Goal: Task Accomplishment & Management: Manage account settings

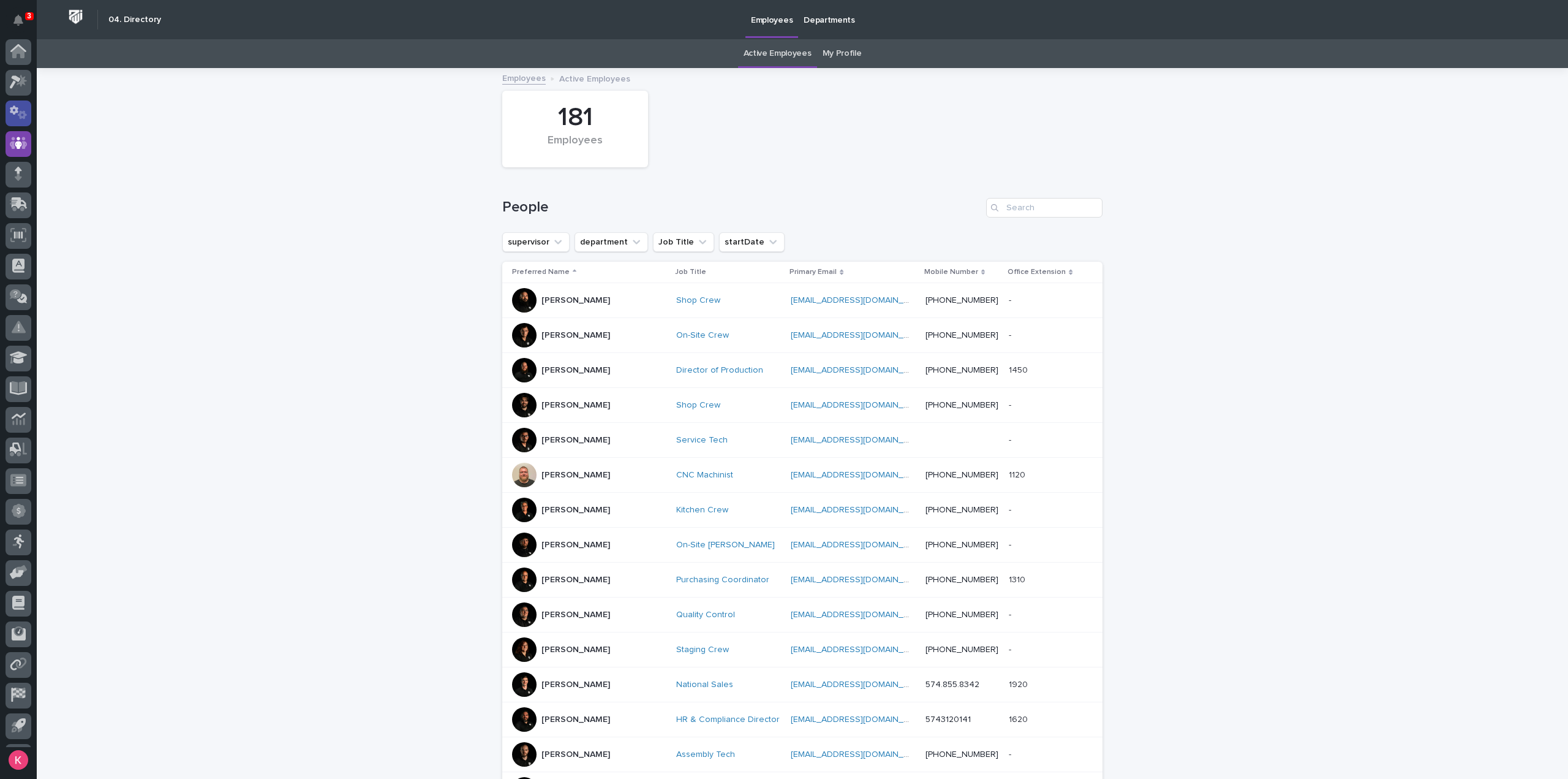
scroll to position [27, 0]
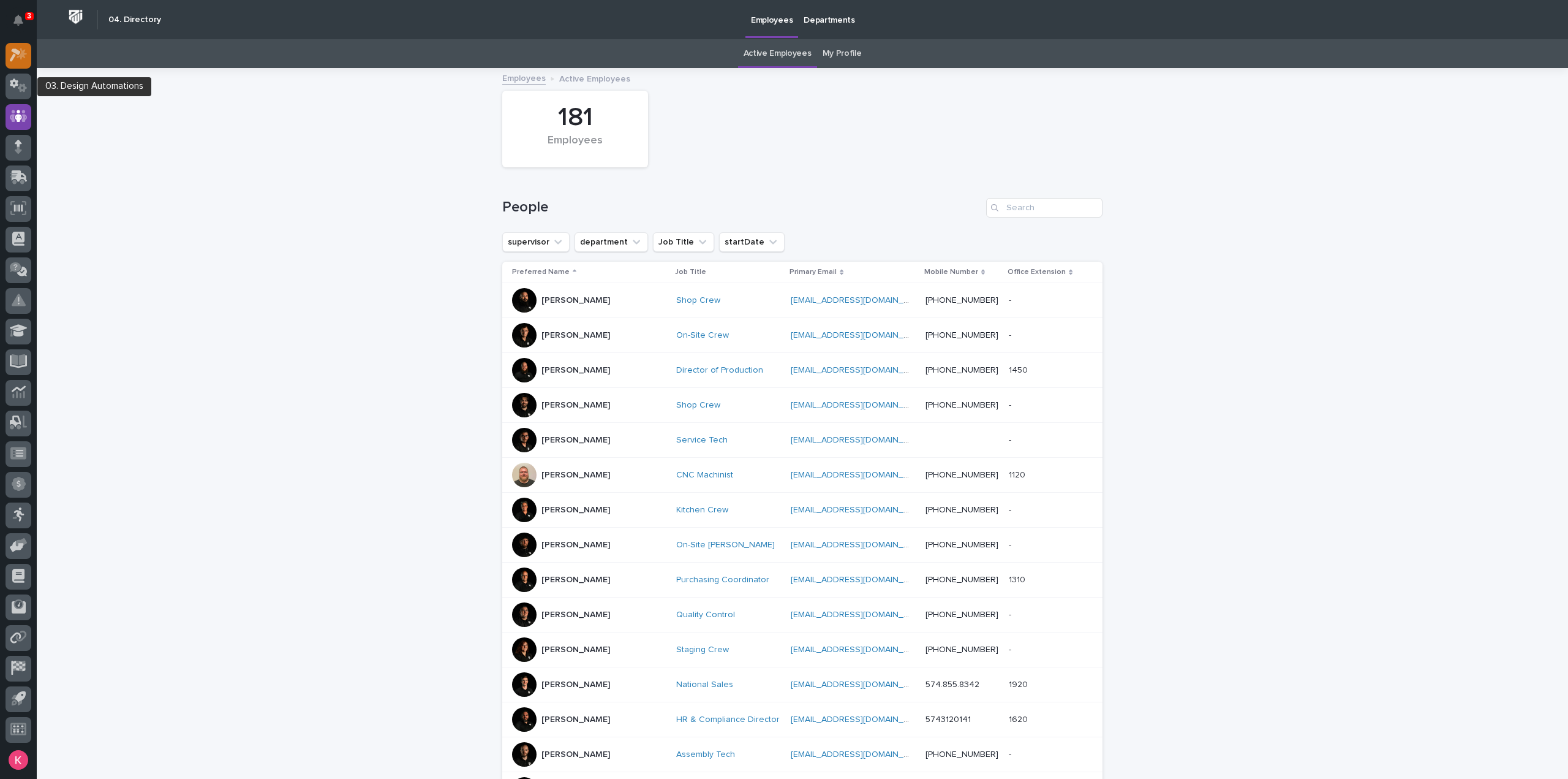
click at [13, 57] on icon at bounding box center [15, 56] width 11 height 14
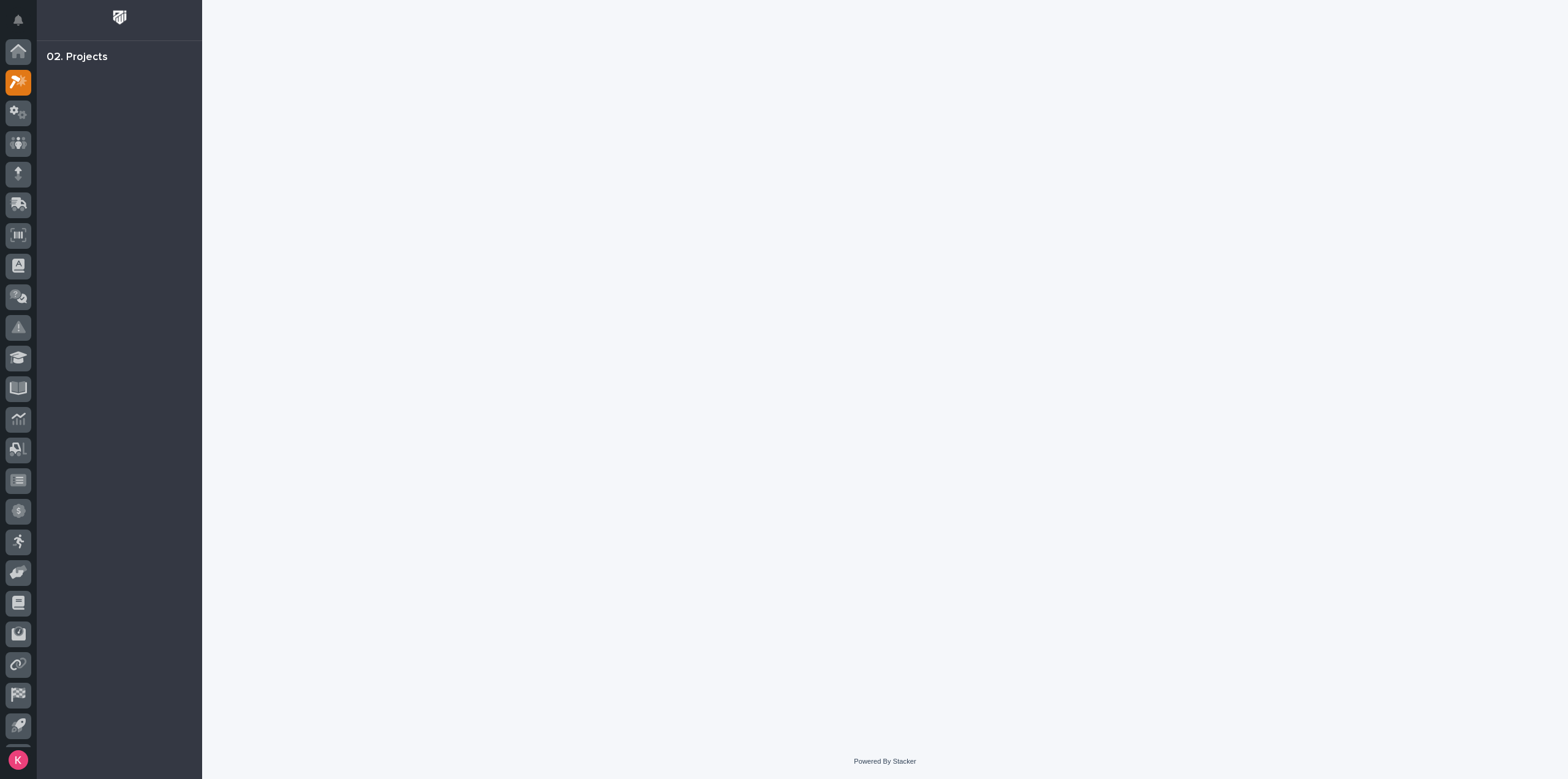
scroll to position [27, 0]
click at [31, 20] on p "1" at bounding box center [28, 15] width 4 height 9
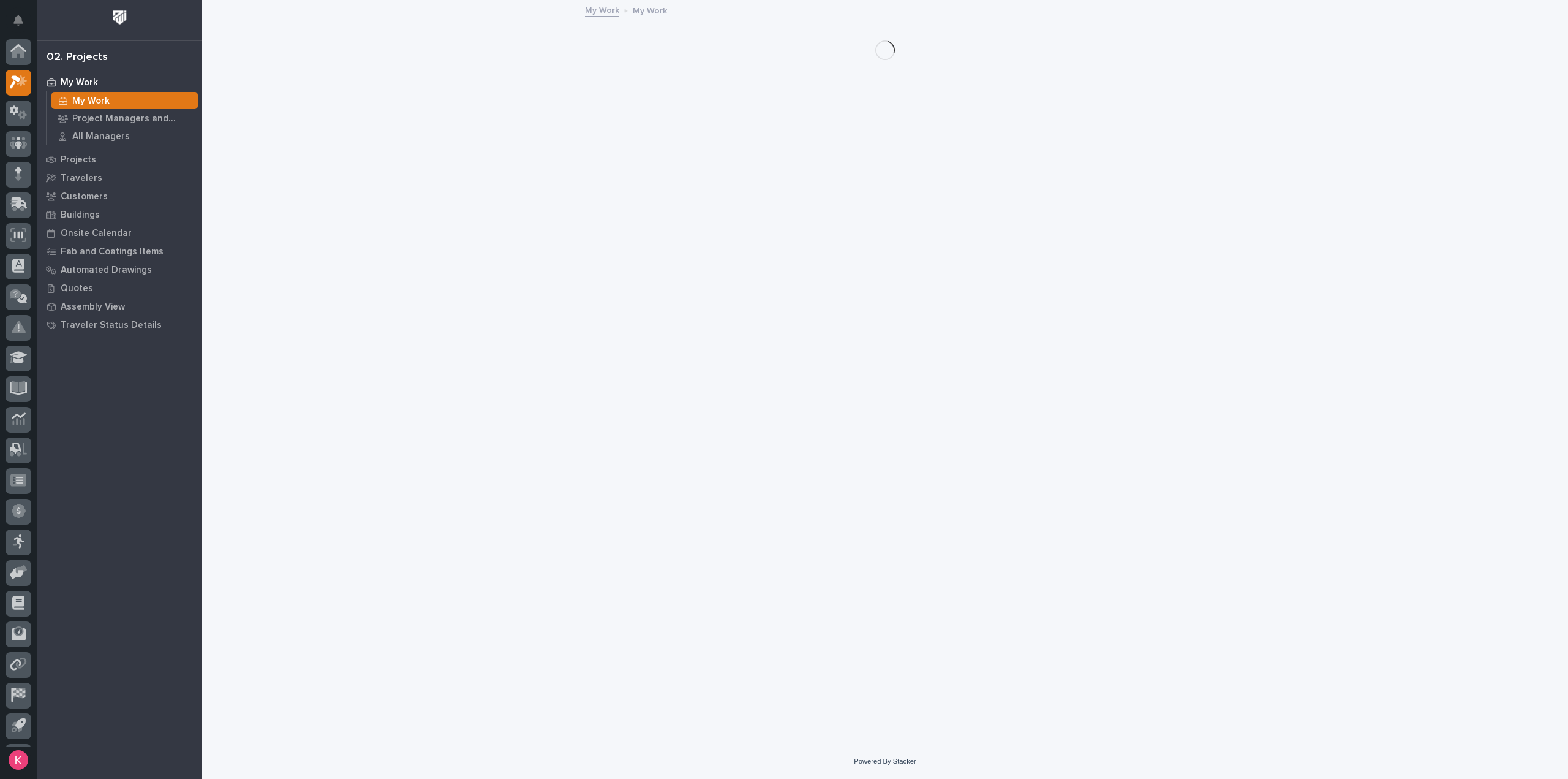
scroll to position [27, 0]
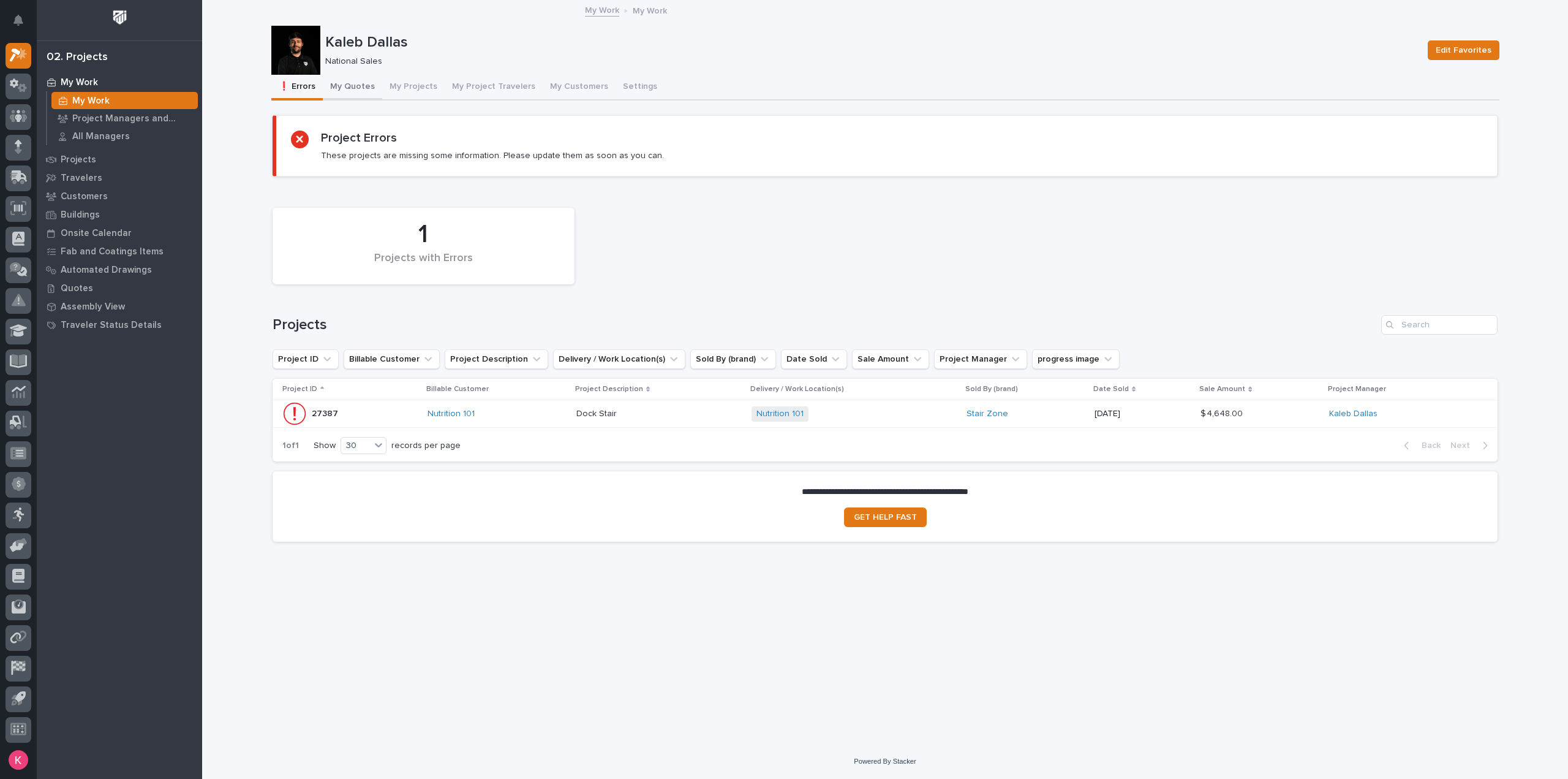
click at [359, 91] on button "My Quotes" at bounding box center [353, 88] width 60 height 26
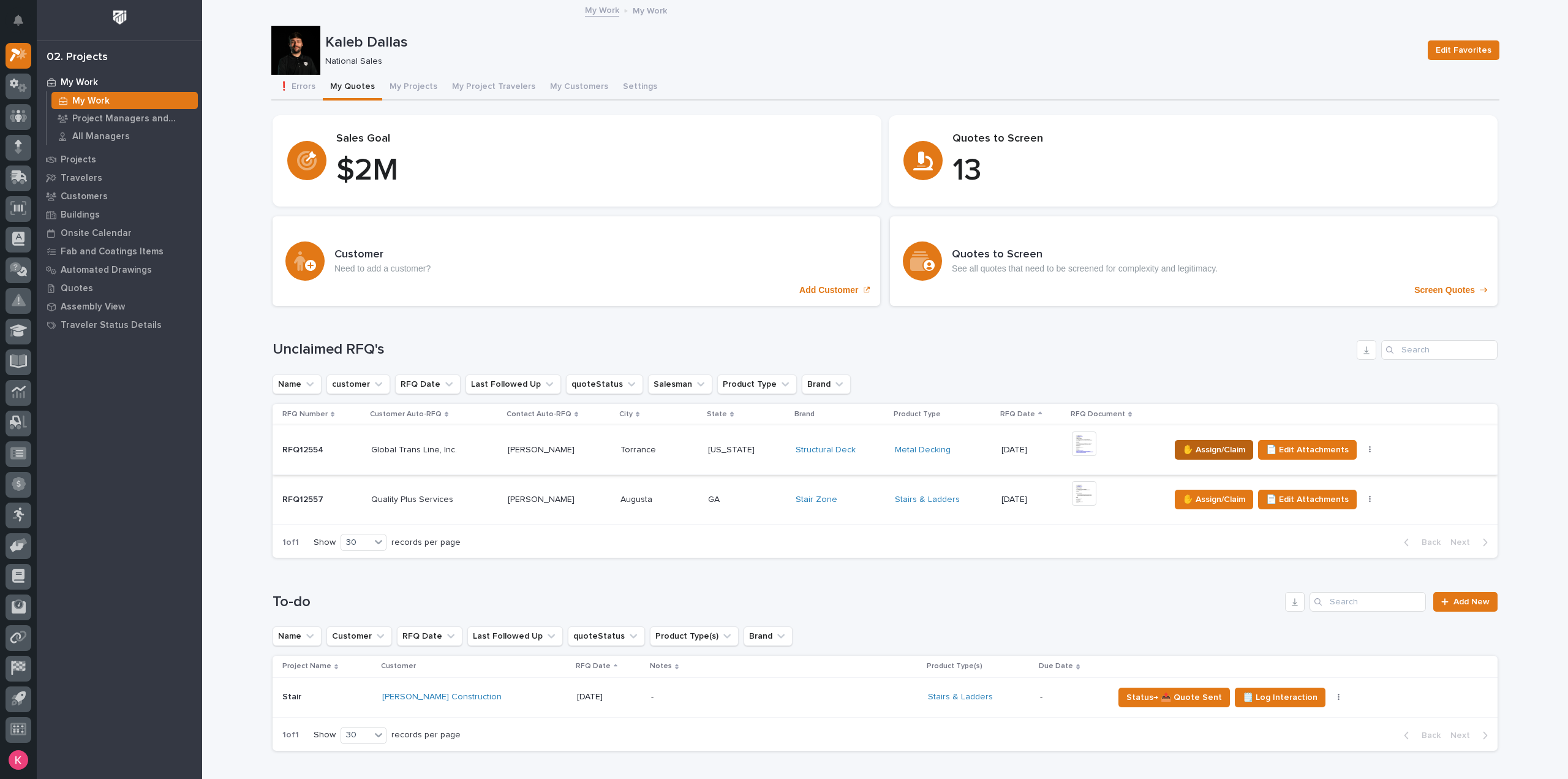
click at [1214, 453] on span "✋ Assign/Claim" at bounding box center [1214, 450] width 63 height 15
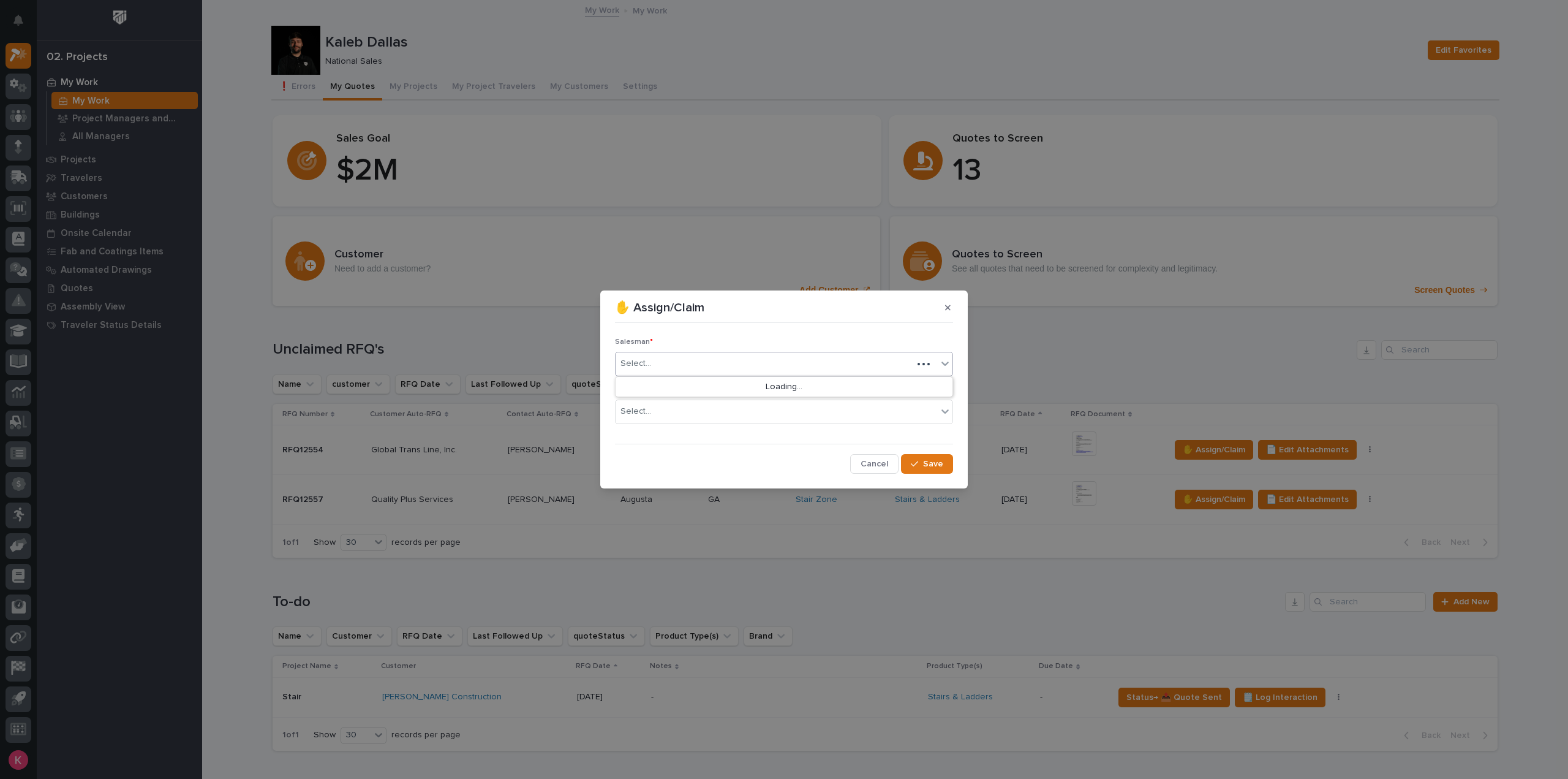
click at [708, 367] on div "Select..." at bounding box center [763, 363] width 297 height 20
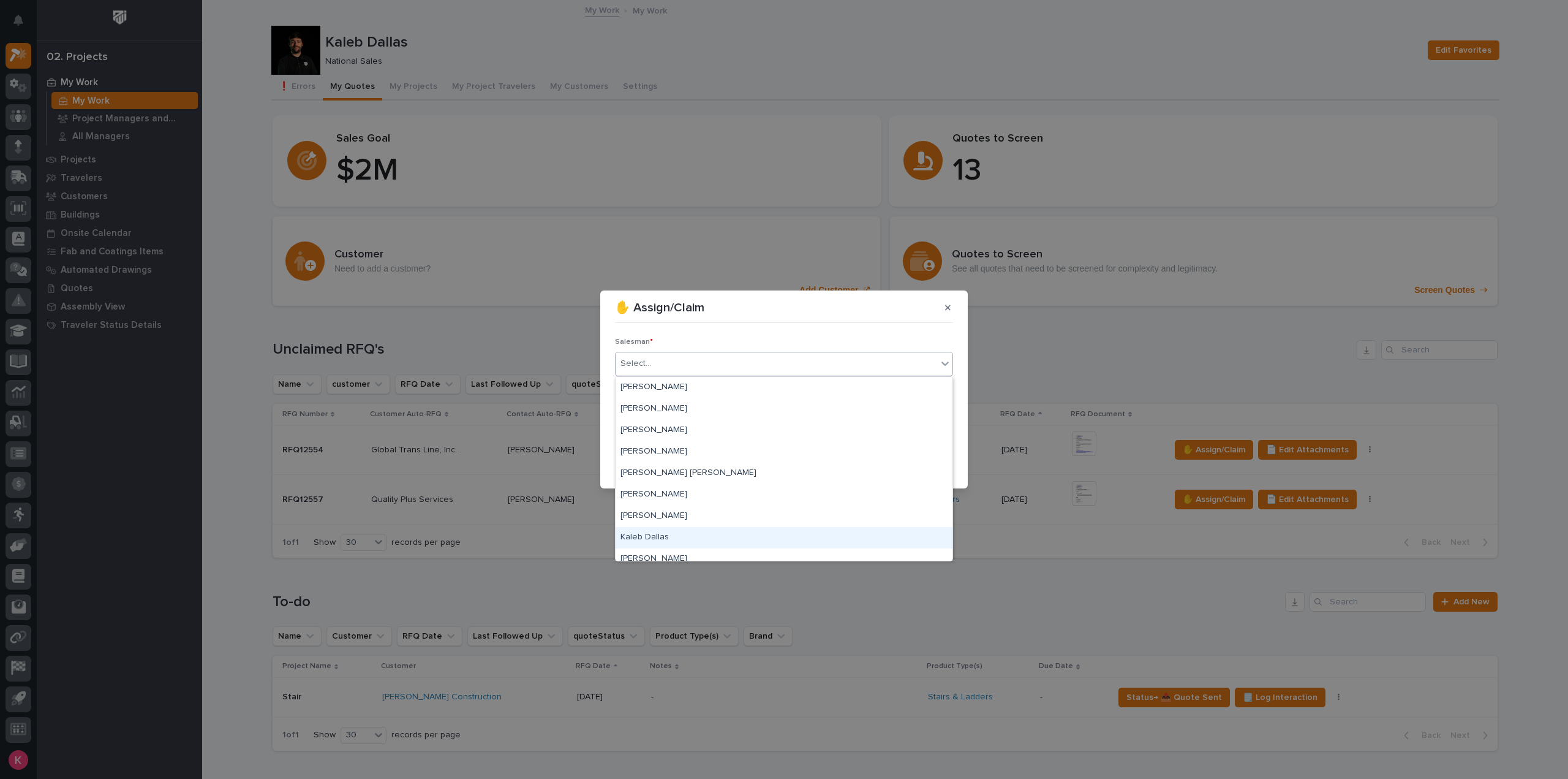
click at [674, 539] on div "Kaleb Dallas" at bounding box center [784, 537] width 337 height 22
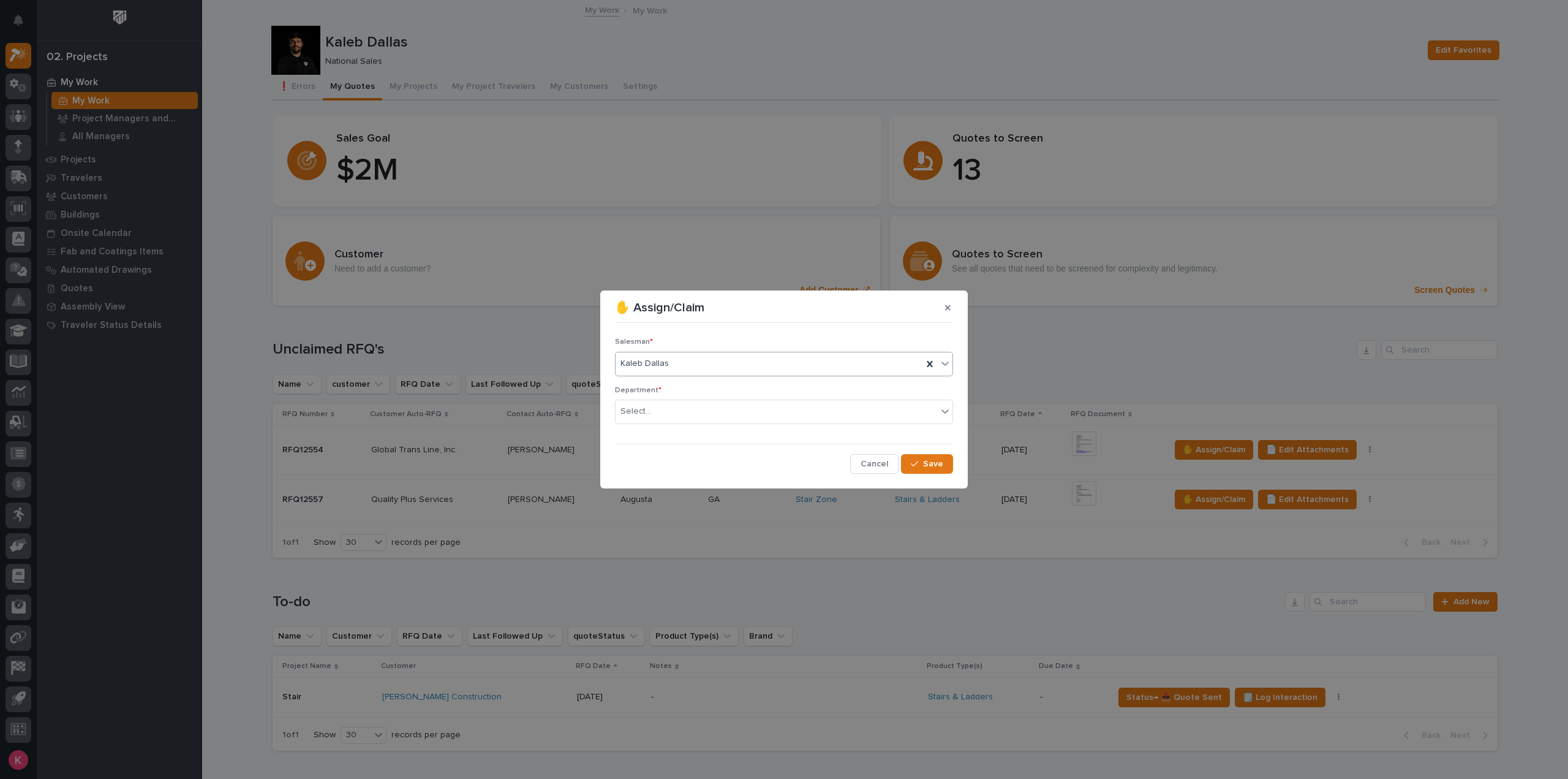
click at [710, 396] on div "Department * Select..." at bounding box center [784, 409] width 338 height 48
click at [710, 403] on div "Select..." at bounding box center [776, 411] width 321 height 20
click at [691, 434] on div "National Sales" at bounding box center [784, 434] width 337 height 22
drag, startPoint x: 898, startPoint y: 466, endPoint x: 915, endPoint y: 466, distance: 17.0
click at [899, 466] on button "Cancel" at bounding box center [875, 464] width 48 height 19
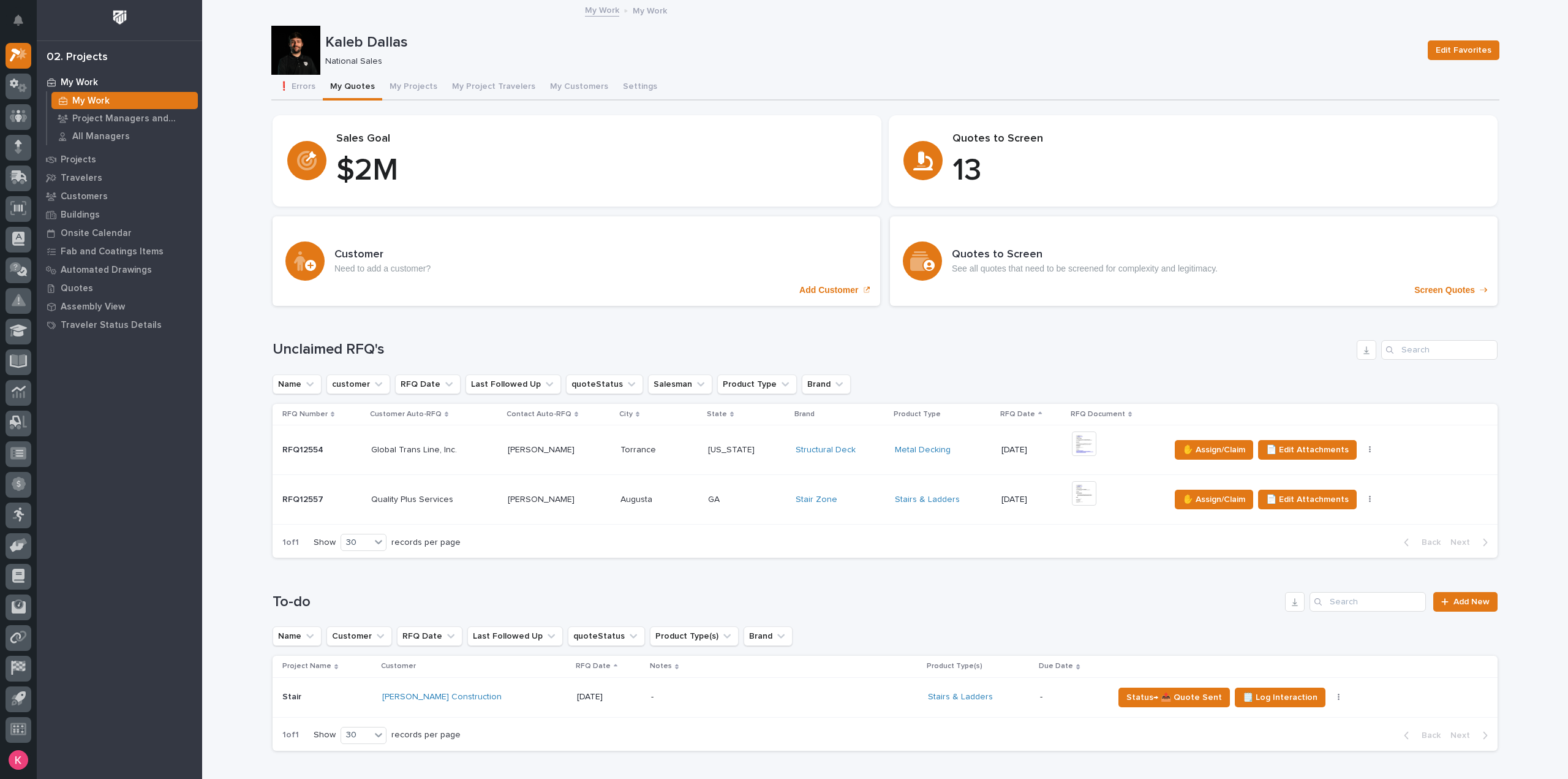
click at [921, 466] on td "Metal Decking" at bounding box center [943, 450] width 106 height 50
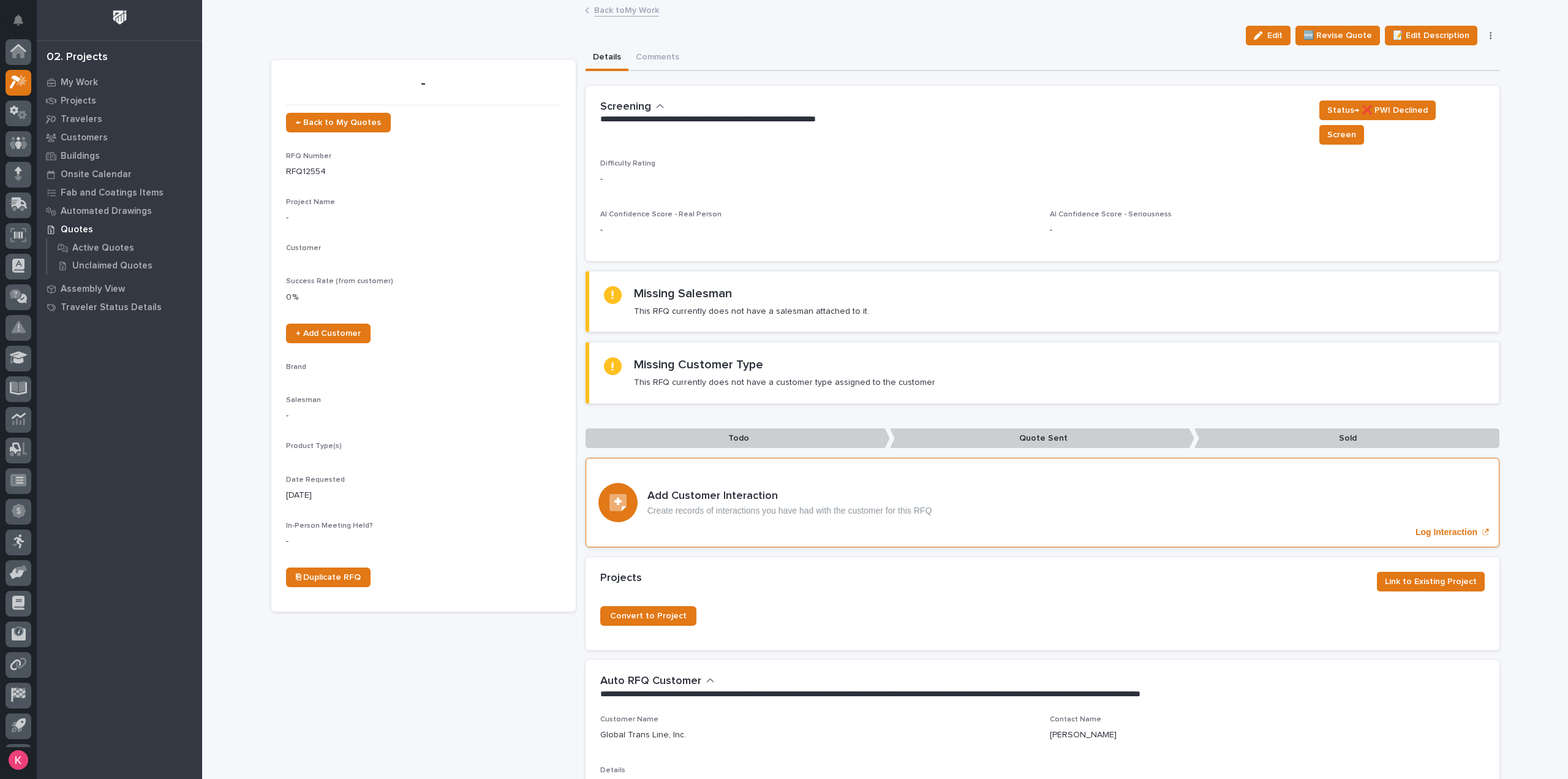
scroll to position [27, 0]
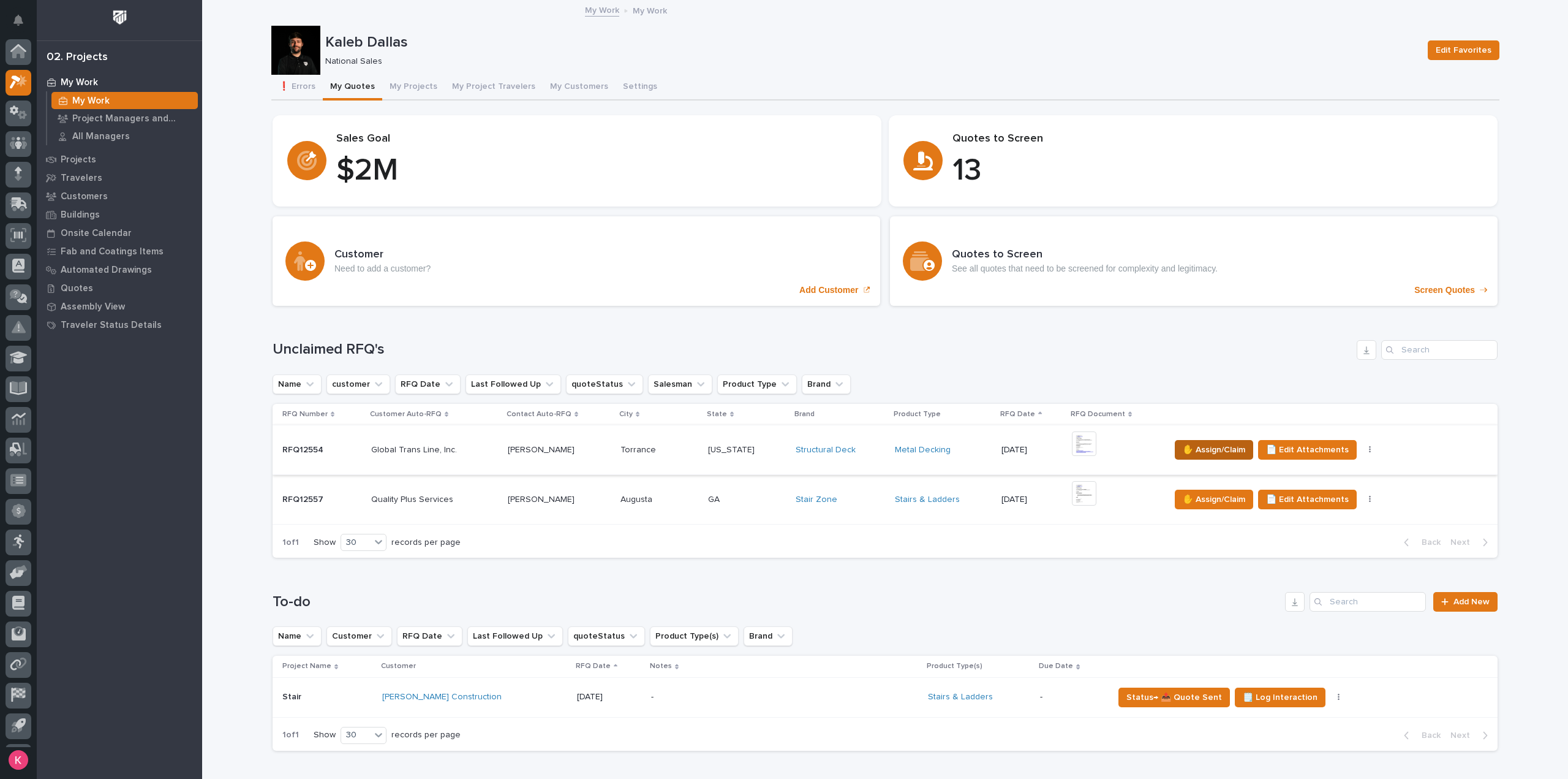
click at [1206, 447] on span "✋ Assign/Claim" at bounding box center [1214, 450] width 63 height 15
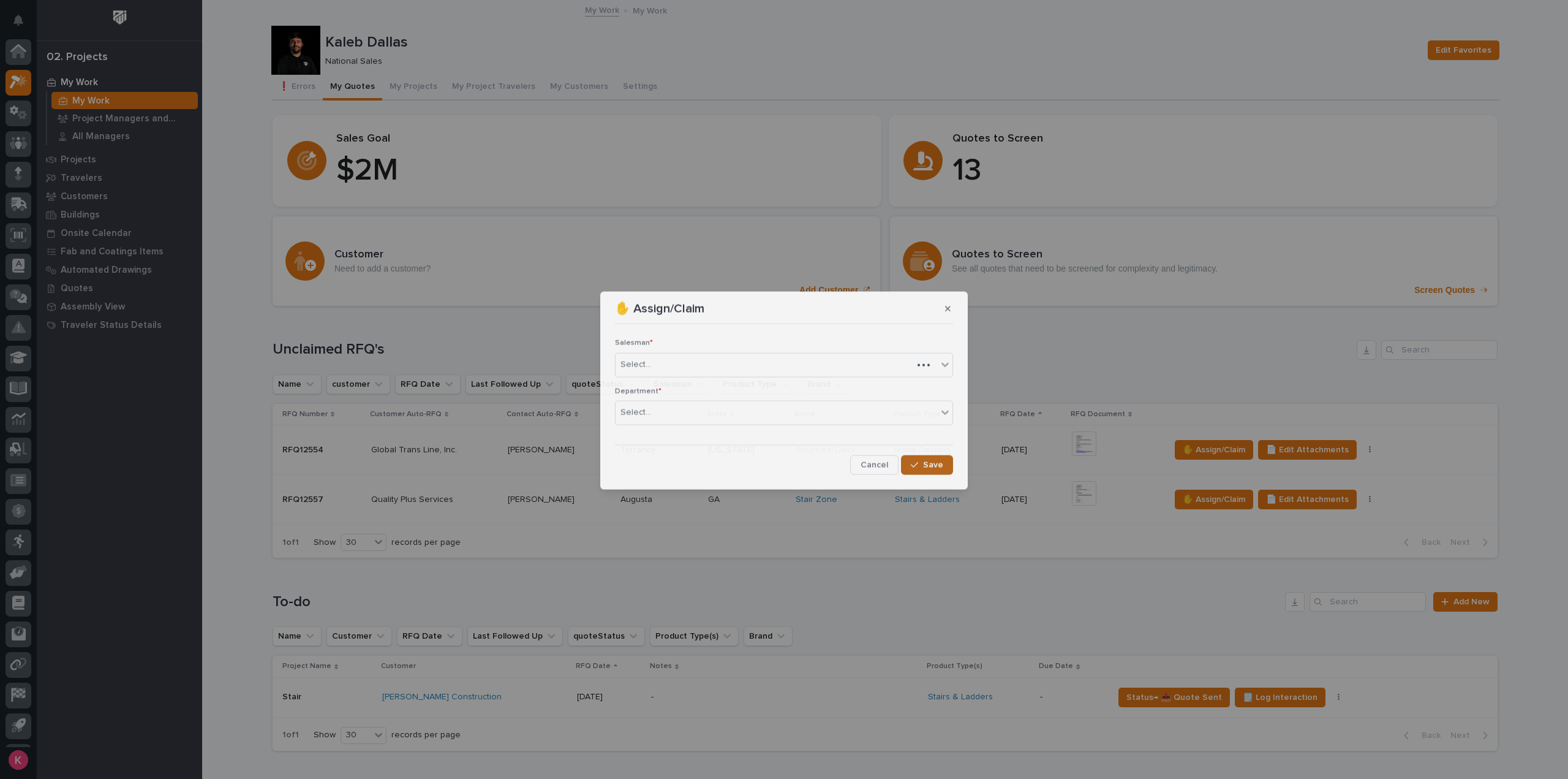
scroll to position [27, 0]
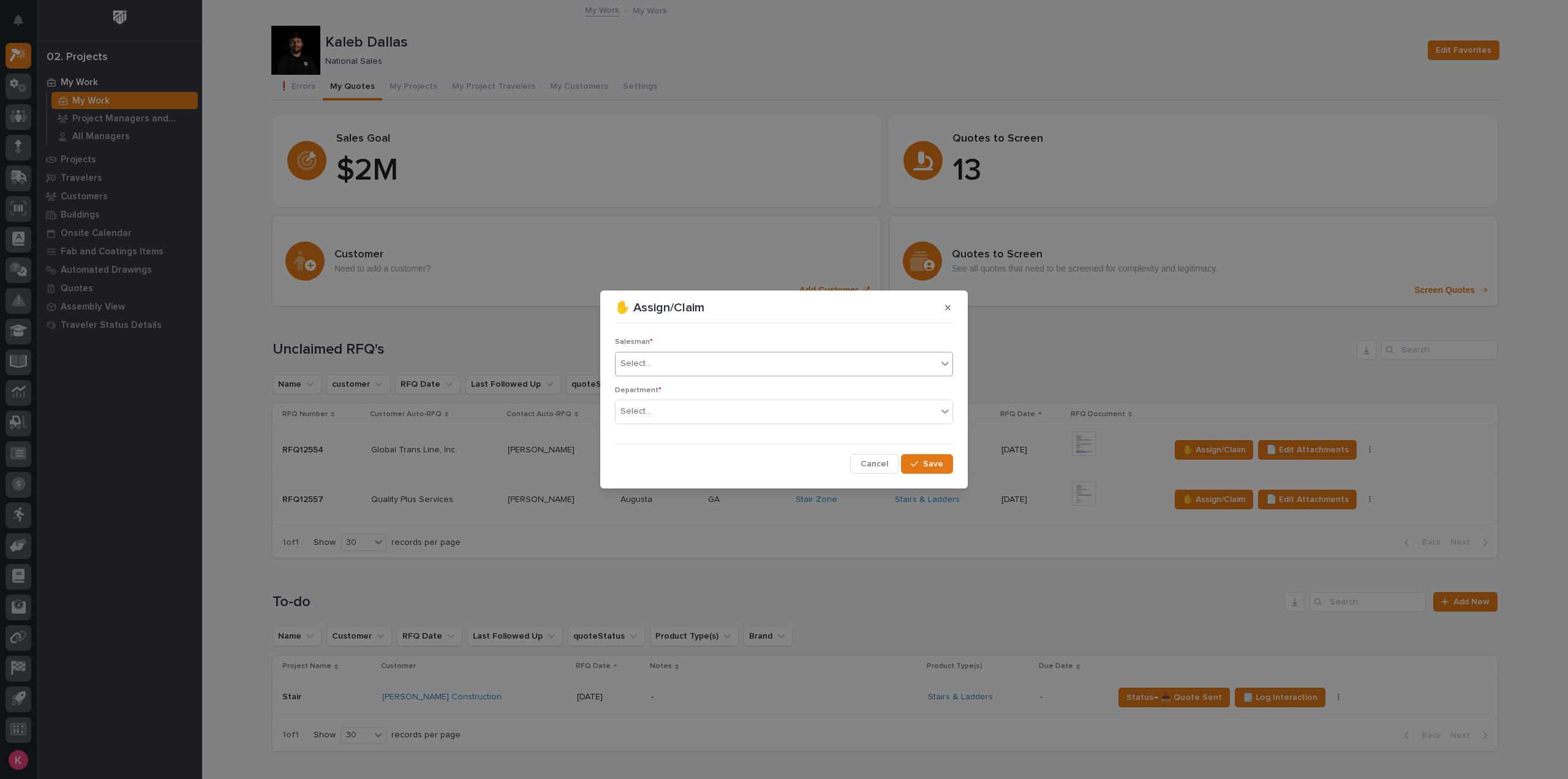
click at [728, 354] on div "Select..." at bounding box center [776, 363] width 321 height 20
click at [720, 408] on div "Select..." at bounding box center [776, 411] width 321 height 20
click at [700, 437] on div "National Sales" at bounding box center [784, 434] width 337 height 22
click at [935, 470] on button "Save" at bounding box center [927, 464] width 52 height 19
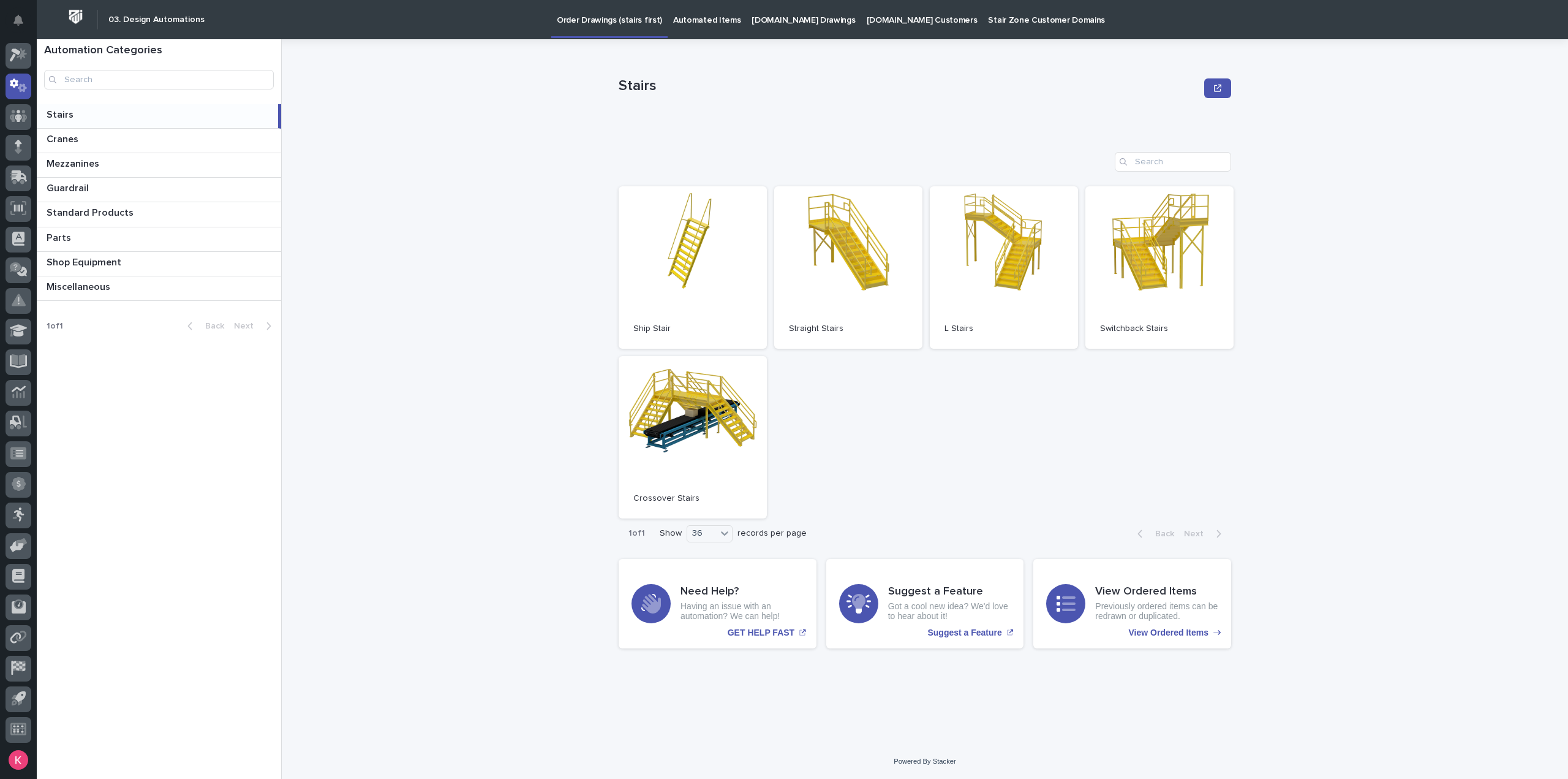
click at [721, 17] on p "Automated Items" at bounding box center [707, 13] width 68 height 26
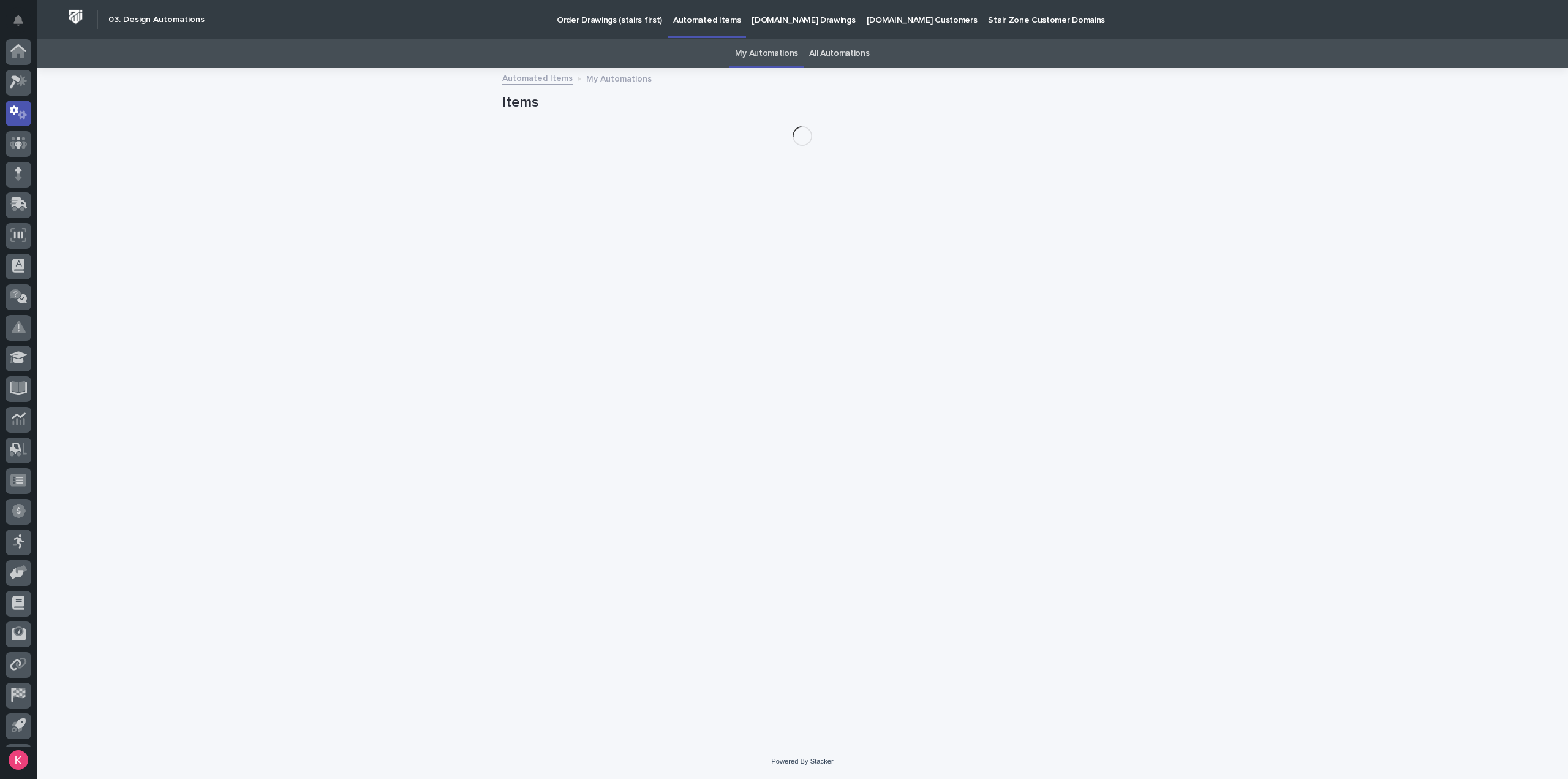
scroll to position [27, 0]
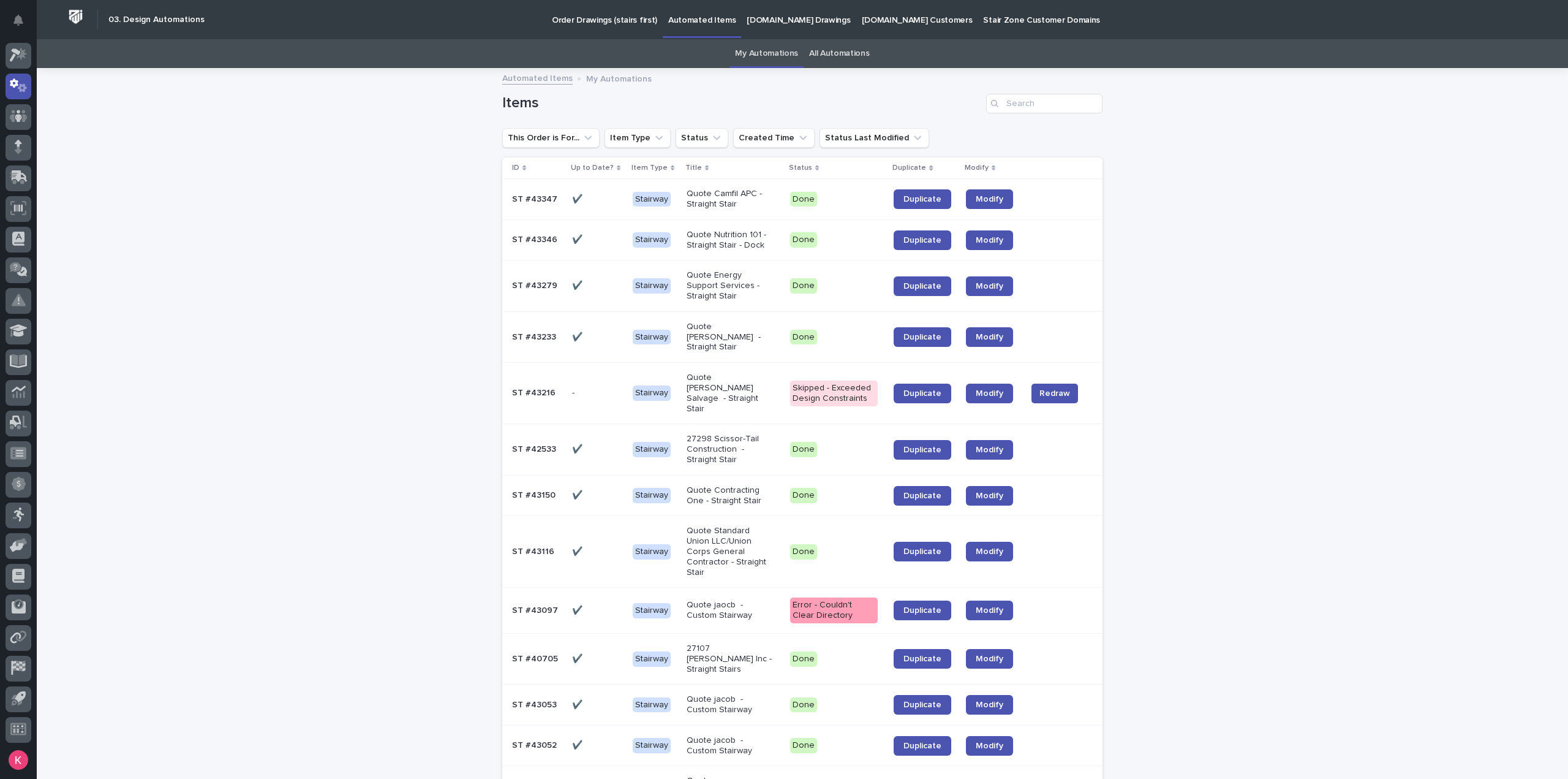
click at [828, 49] on link "All Automations" at bounding box center [839, 54] width 60 height 29
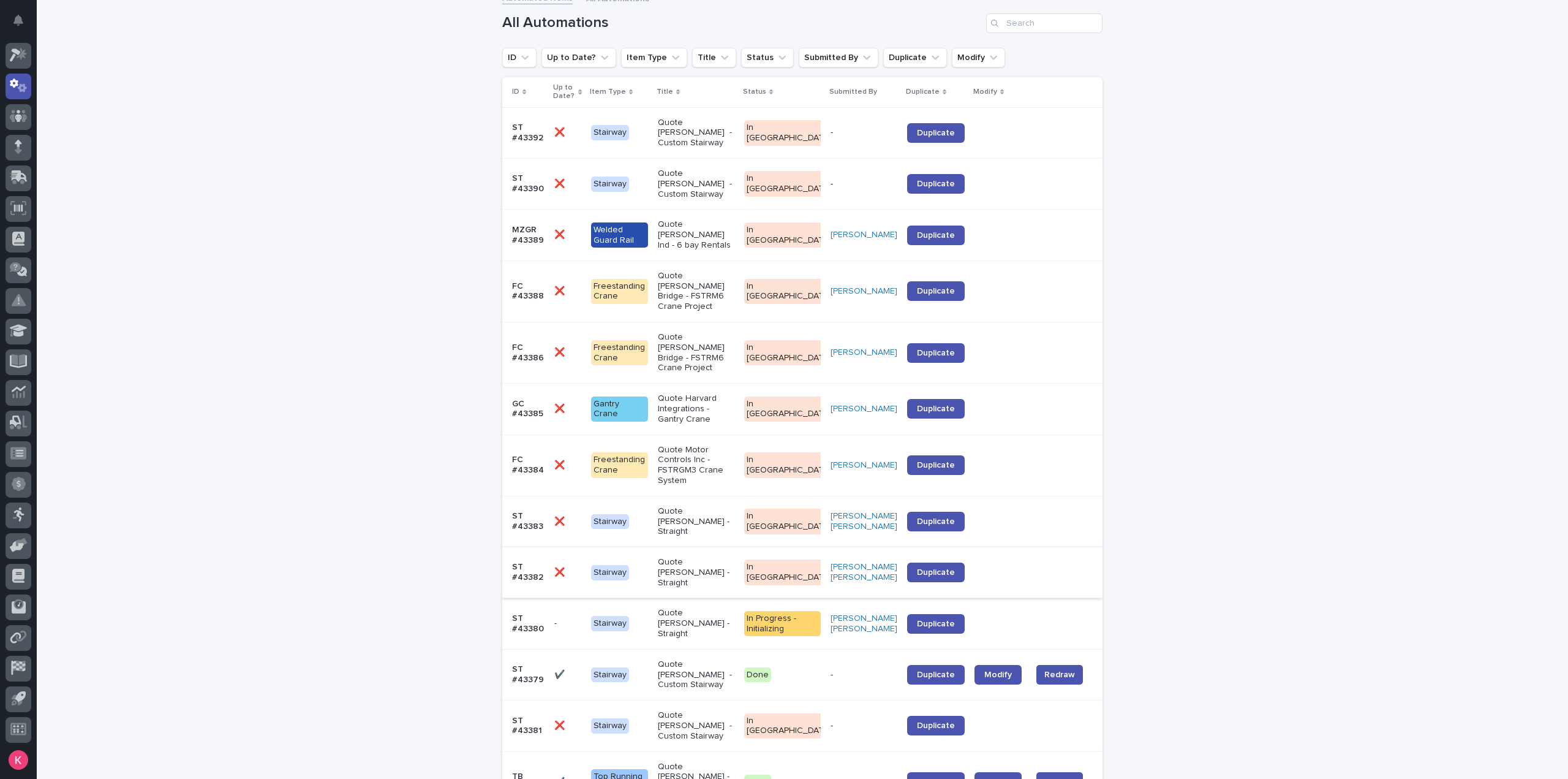
scroll to position [61, 0]
